Goal: Check status: Check status

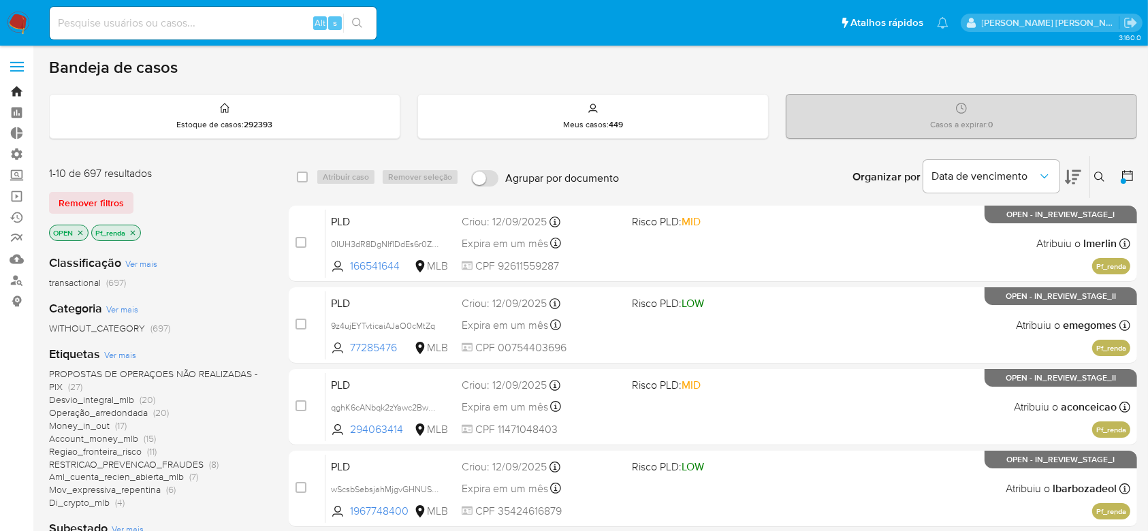
click at [15, 94] on link "Bandeja" at bounding box center [81, 91] width 162 height 21
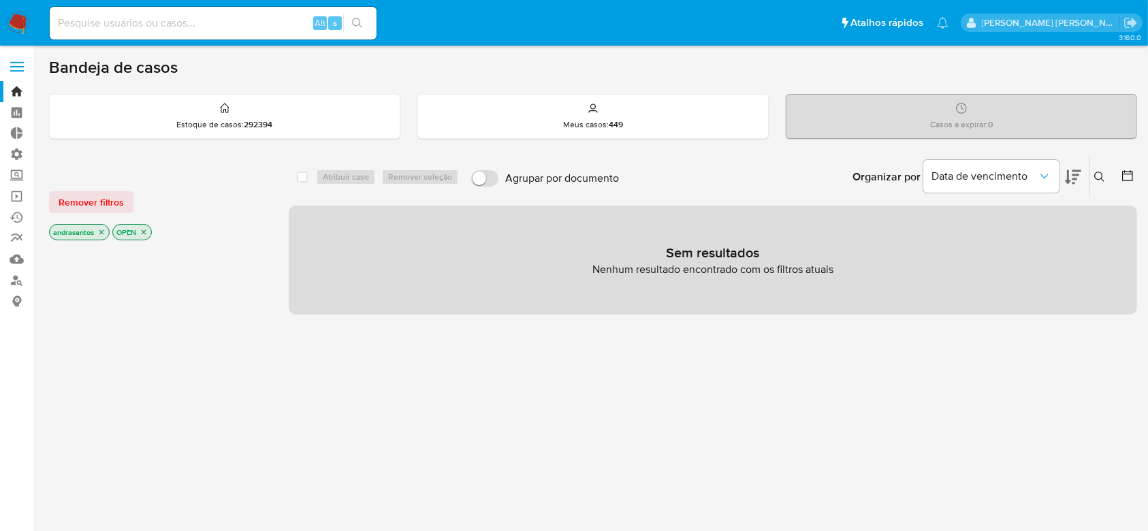
click at [187, 12] on div "Alt s" at bounding box center [213, 23] width 327 height 33
click at [185, 14] on input at bounding box center [213, 23] width 327 height 18
paste input "JRLhExDER0MJPVSqGO6jATx1"
type input "JRLhExDER0MJPVSqGO6jATx1"
click at [366, 25] on button "search-icon" at bounding box center [357, 23] width 28 height 19
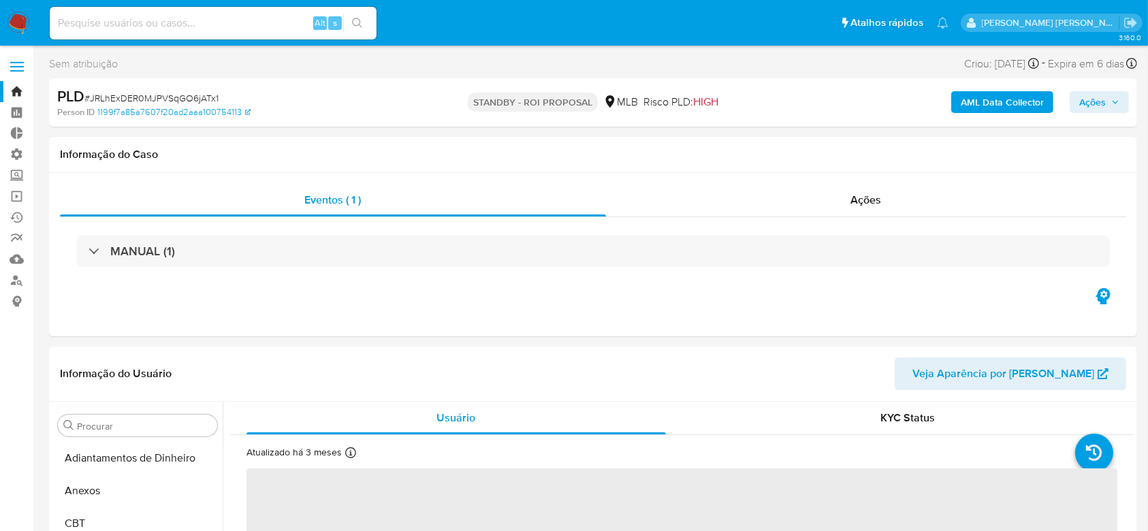
select select "10"
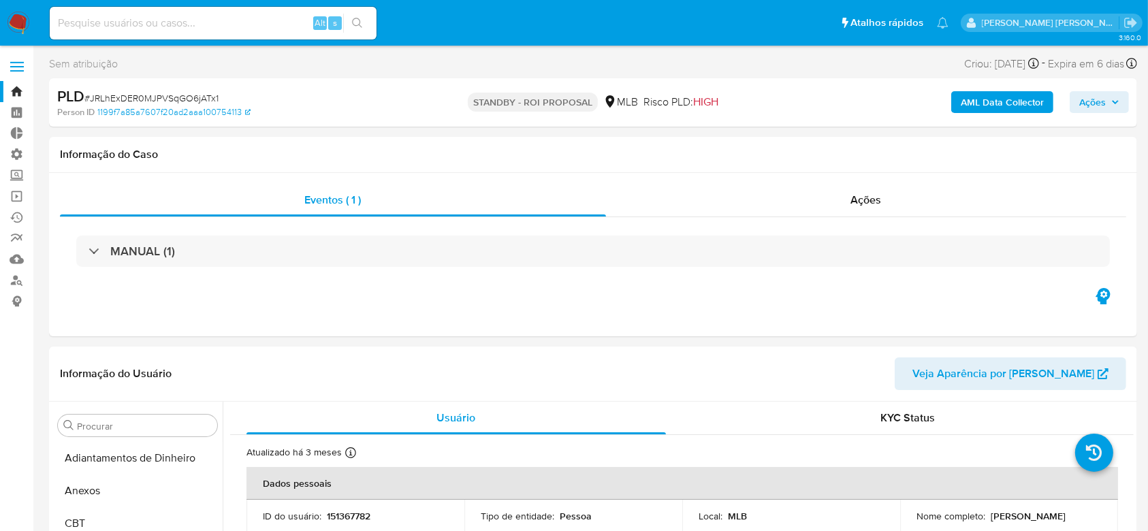
scroll to position [641, 0]
